Goal: Information Seeking & Learning: Learn about a topic

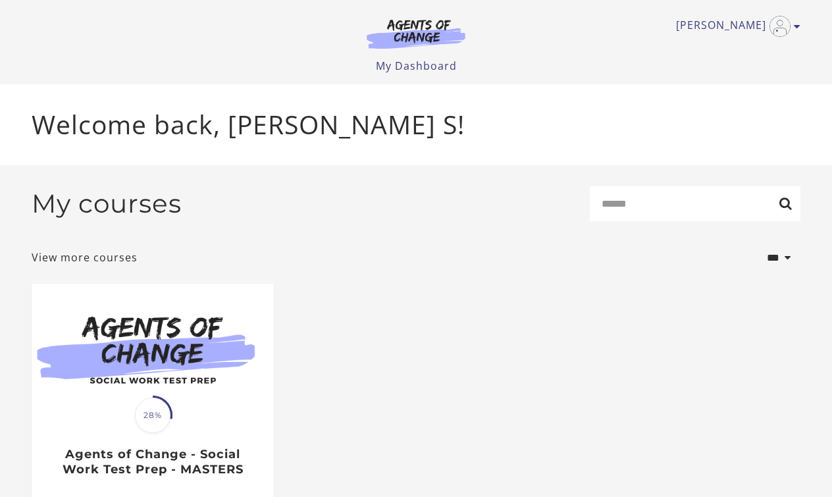
click at [135, 58] on ul "My Dashboard My Account Support Sign Out" at bounding box center [416, 66] width 769 height 16
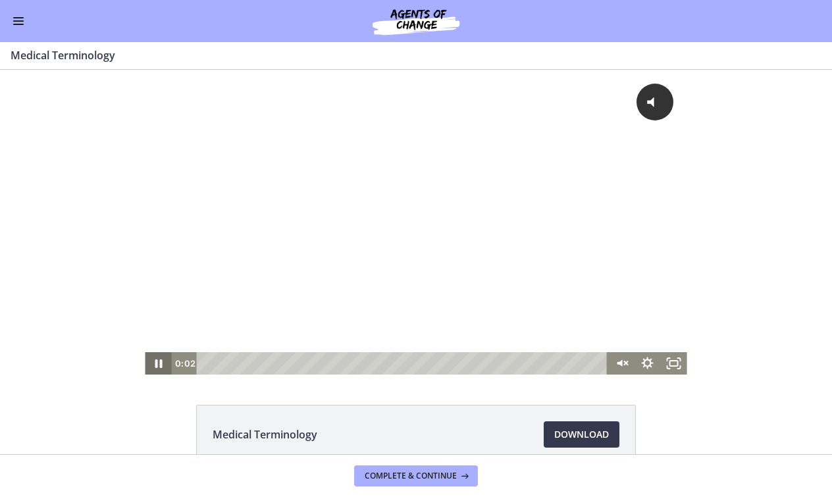
click at [157, 363] on icon "Pause" at bounding box center [158, 363] width 7 height 9
click at [674, 366] on rect "Fullscreen" at bounding box center [674, 363] width 8 height 5
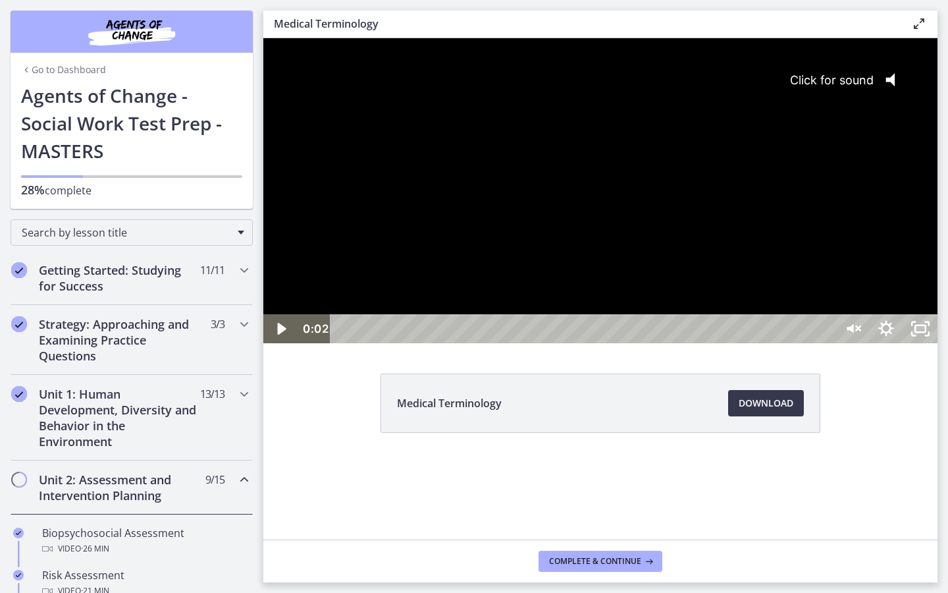
click at [832, 93] on button "Click for sound @keyframes VOLUME_SMALL_WAVE_FLASH { 0% { opacity: 0; } 33% { o…" at bounding box center [848, 79] width 143 height 47
click at [278, 334] on icon "Play Video" at bounding box center [281, 329] width 9 height 12
click at [810, 343] on div at bounding box center [600, 190] width 674 height 305
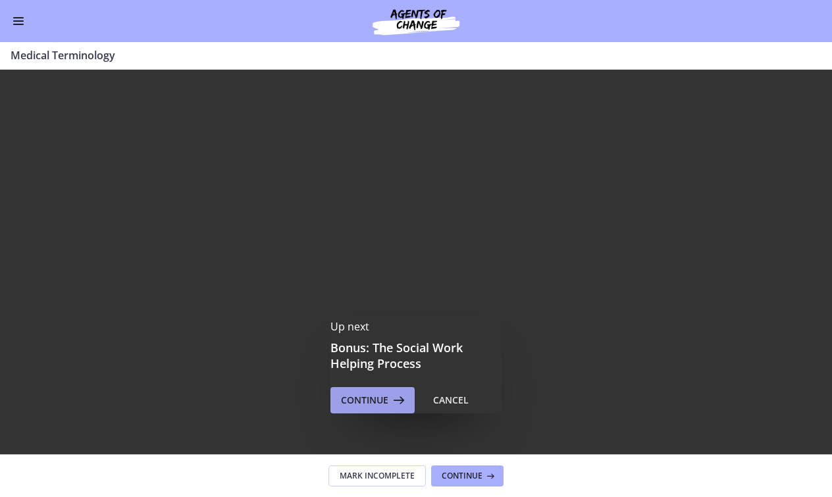
click at [386, 402] on span "Continue" at bounding box center [364, 400] width 47 height 16
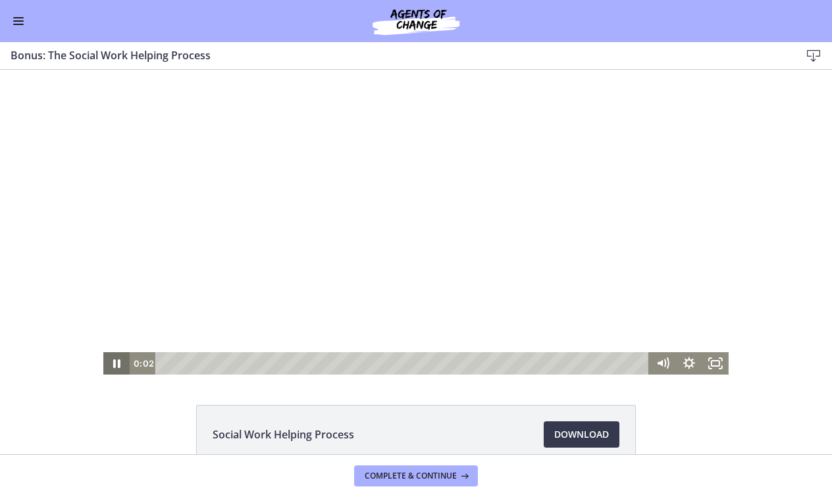
click at [119, 365] on icon "Pause" at bounding box center [116, 363] width 7 height 9
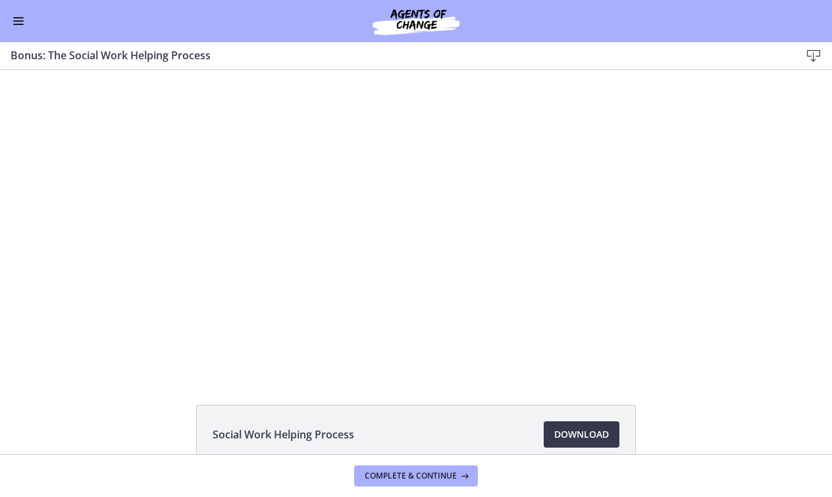
click at [17, 20] on button "Enable menu" at bounding box center [19, 21] width 16 height 16
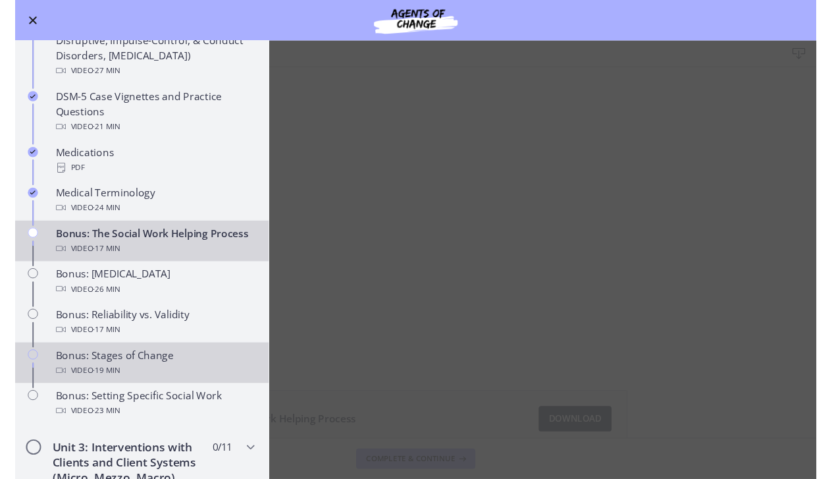
scroll to position [796, 0]
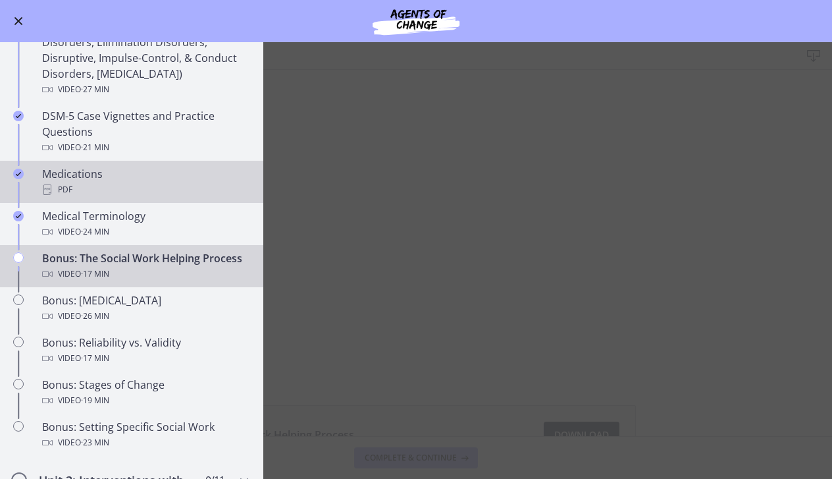
click at [105, 195] on div "PDF" at bounding box center [144, 190] width 205 height 16
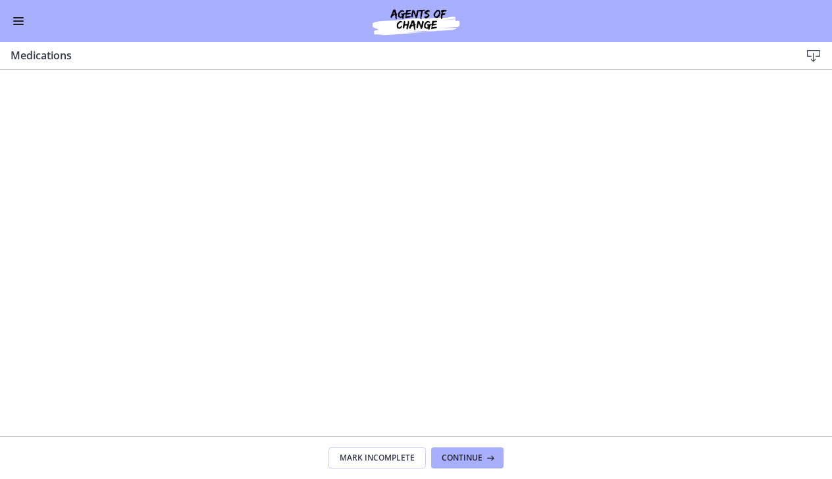
click at [23, 24] on span "Enable menu" at bounding box center [18, 24] width 11 height 1
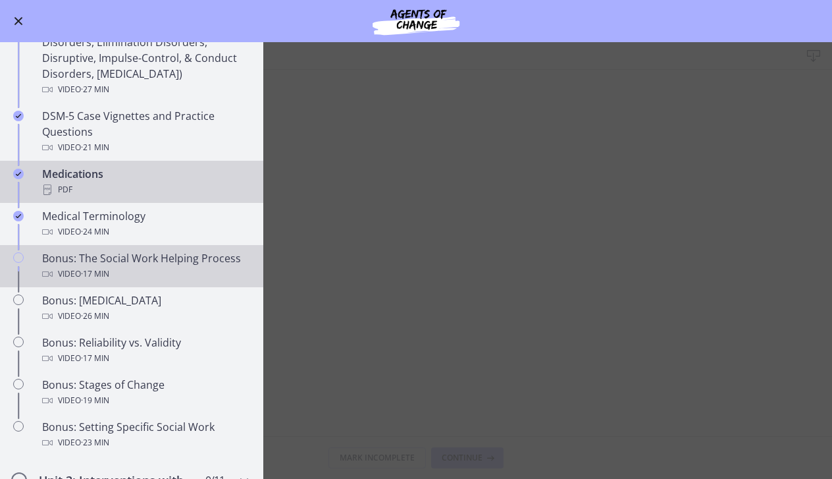
click at [155, 265] on div "Bonus: The Social Work Helping Process Video · 17 min" at bounding box center [144, 266] width 205 height 32
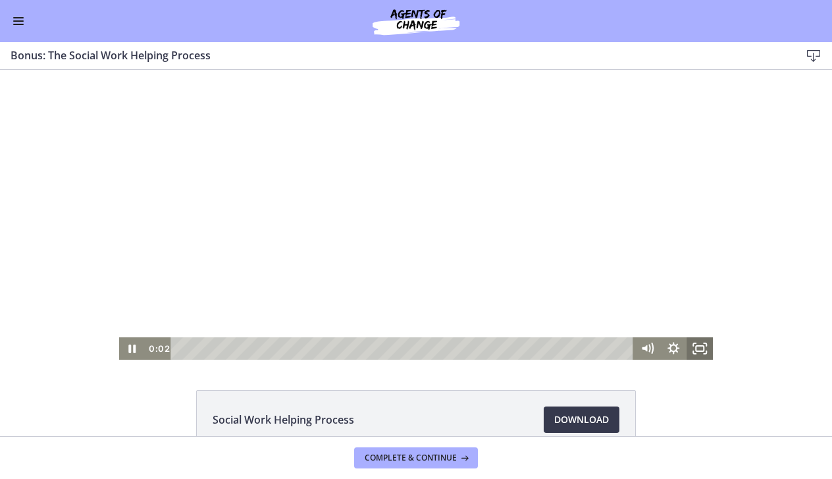
click at [706, 347] on icon "Fullscreen" at bounding box center [700, 348] width 26 height 22
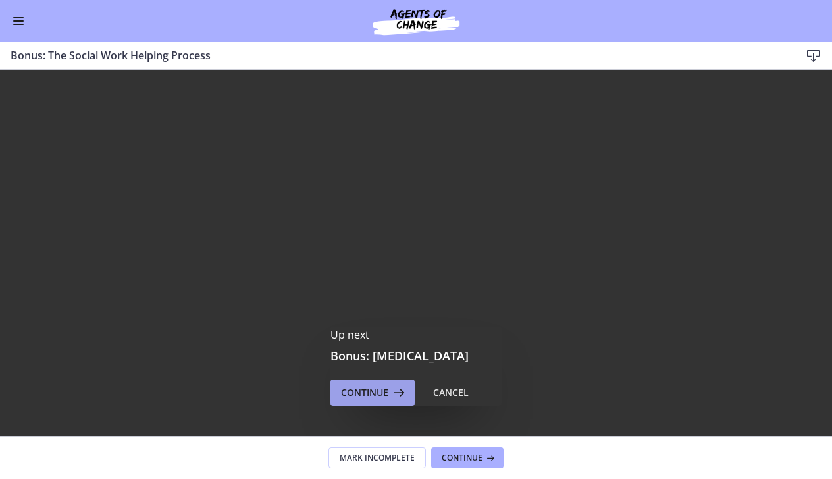
click at [354, 394] on span "Continue" at bounding box center [364, 393] width 47 height 16
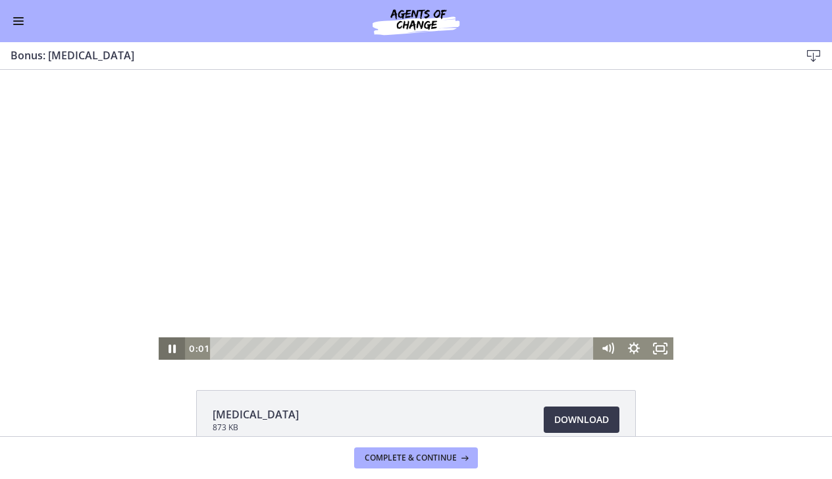
click at [173, 349] on icon "Pause" at bounding box center [172, 348] width 26 height 22
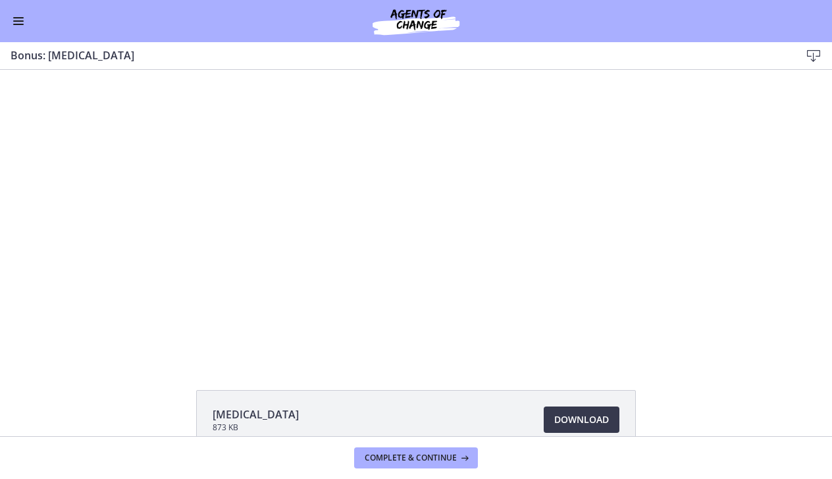
click at [20, 26] on button "Enable menu" at bounding box center [19, 21] width 16 height 16
